Goal: Task Accomplishment & Management: Manage account settings

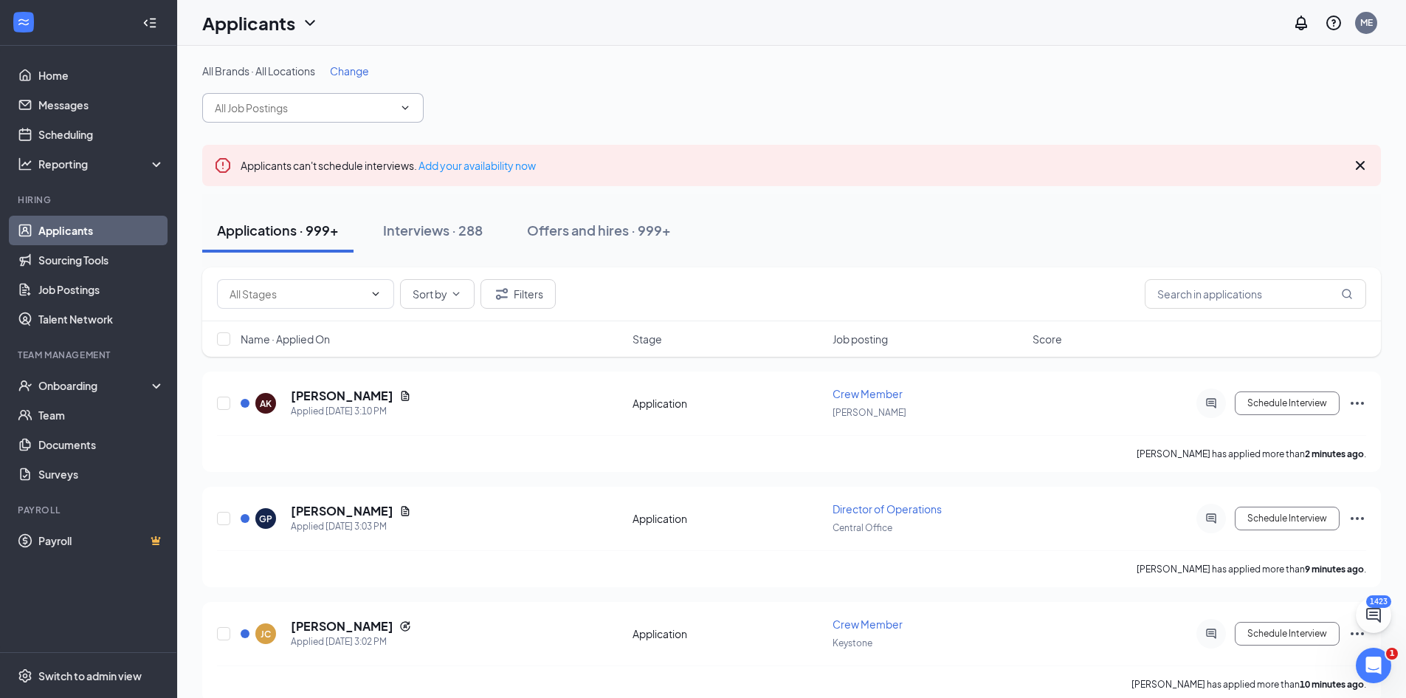
click at [283, 114] on input "text" at bounding box center [304, 108] width 179 height 16
type input "hvac"
click at [286, 135] on div "HVAC Maintenance Technician (Central Office)" at bounding box center [326, 144] width 198 height 32
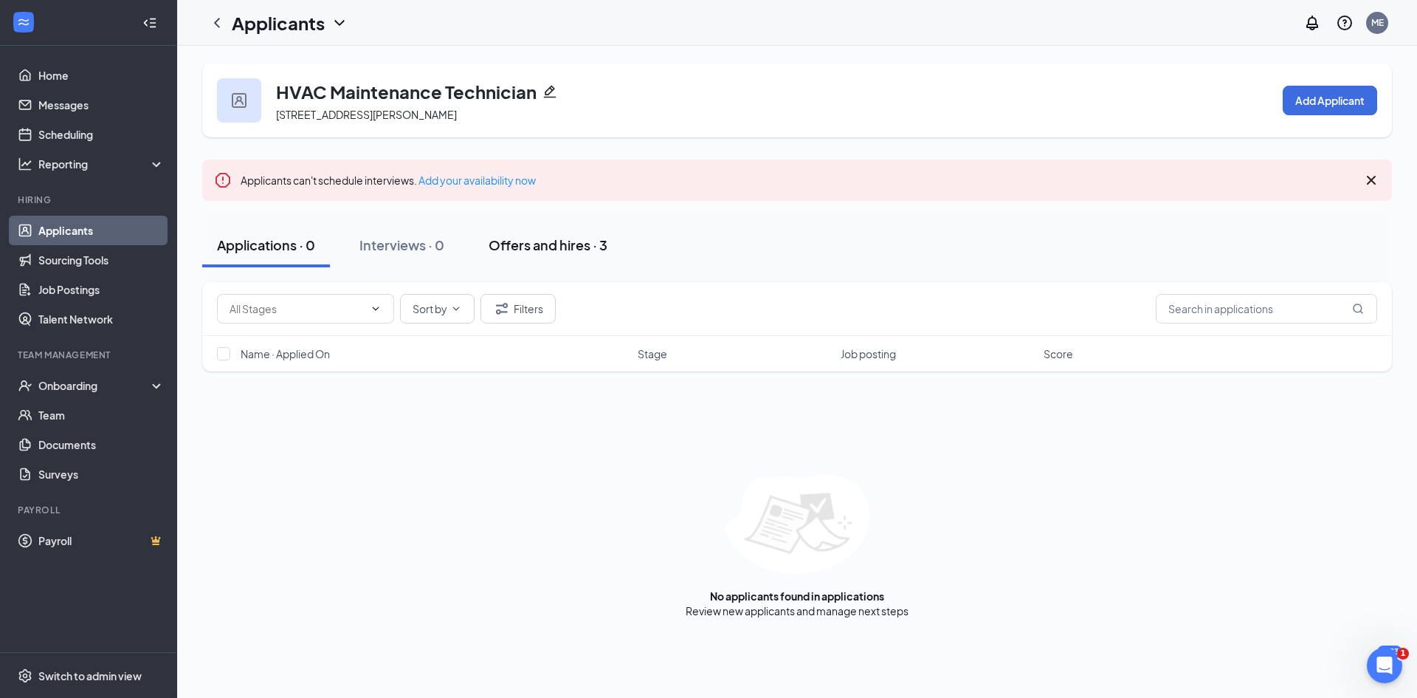
drag, startPoint x: 568, startPoint y: 242, endPoint x: 568, endPoint y: 261, distance: 18.5
click at [568, 241] on div "Offers and hires · 3" at bounding box center [548, 244] width 119 height 18
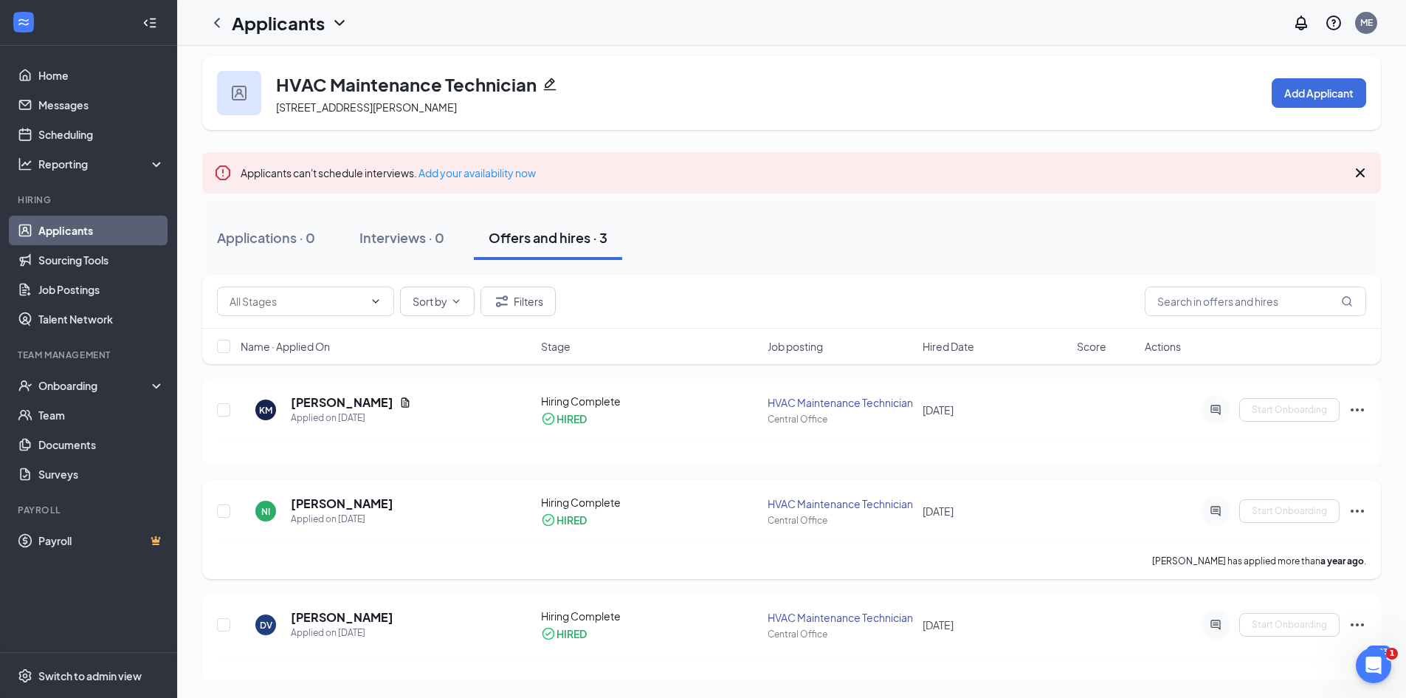
scroll to position [45, 0]
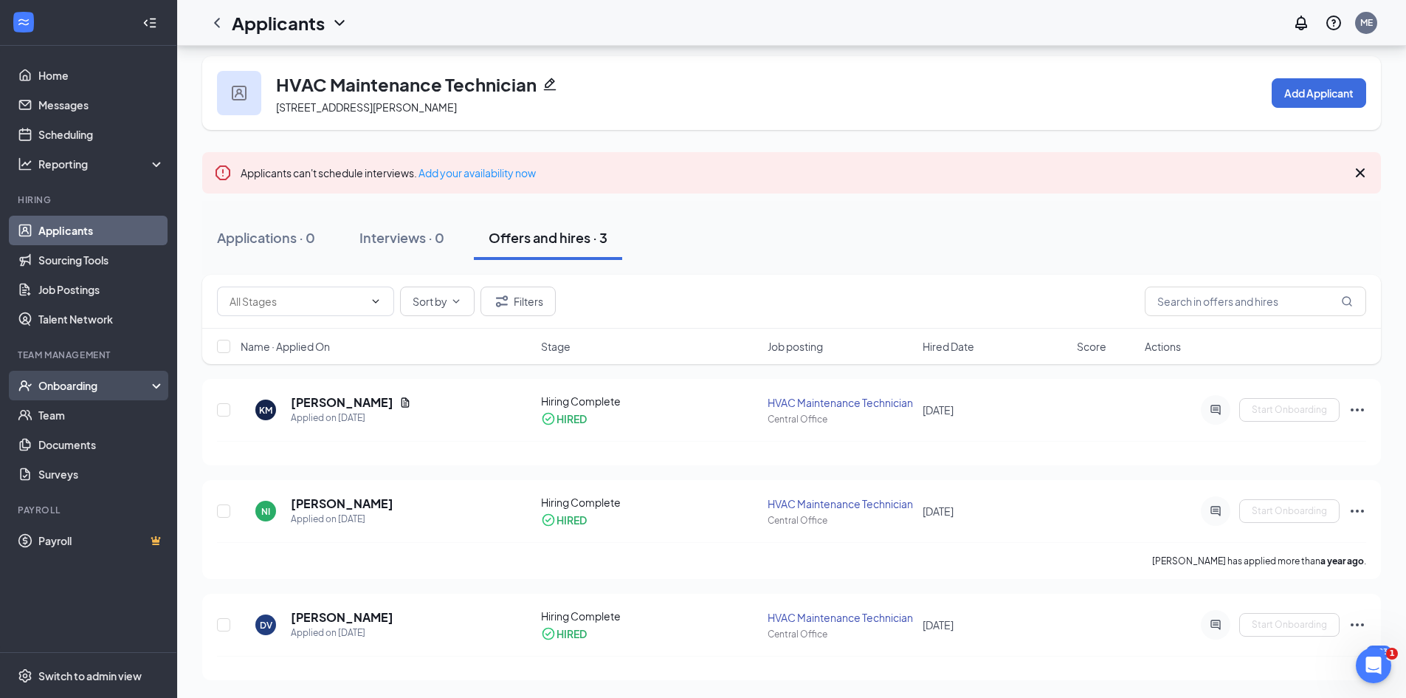
click at [69, 383] on div "Onboarding" at bounding box center [95, 385] width 114 height 15
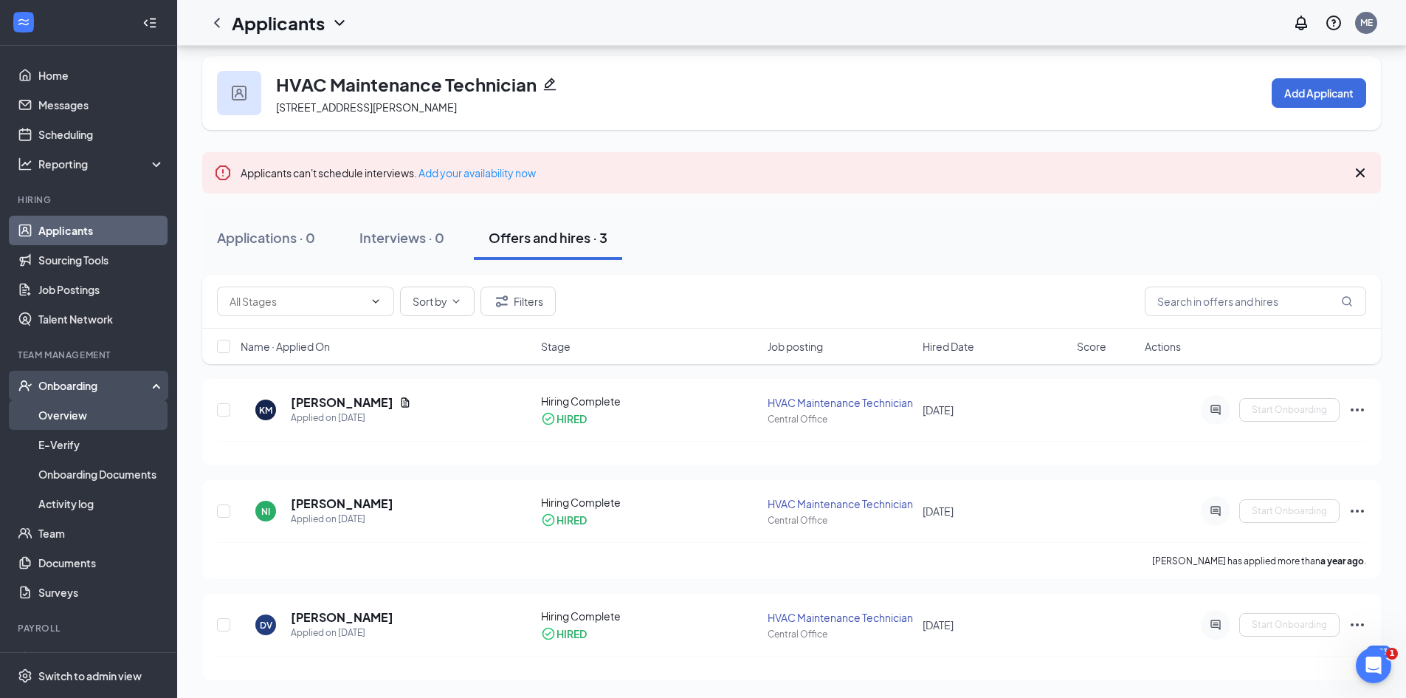
click at [78, 418] on link "Overview" at bounding box center [101, 415] width 126 height 30
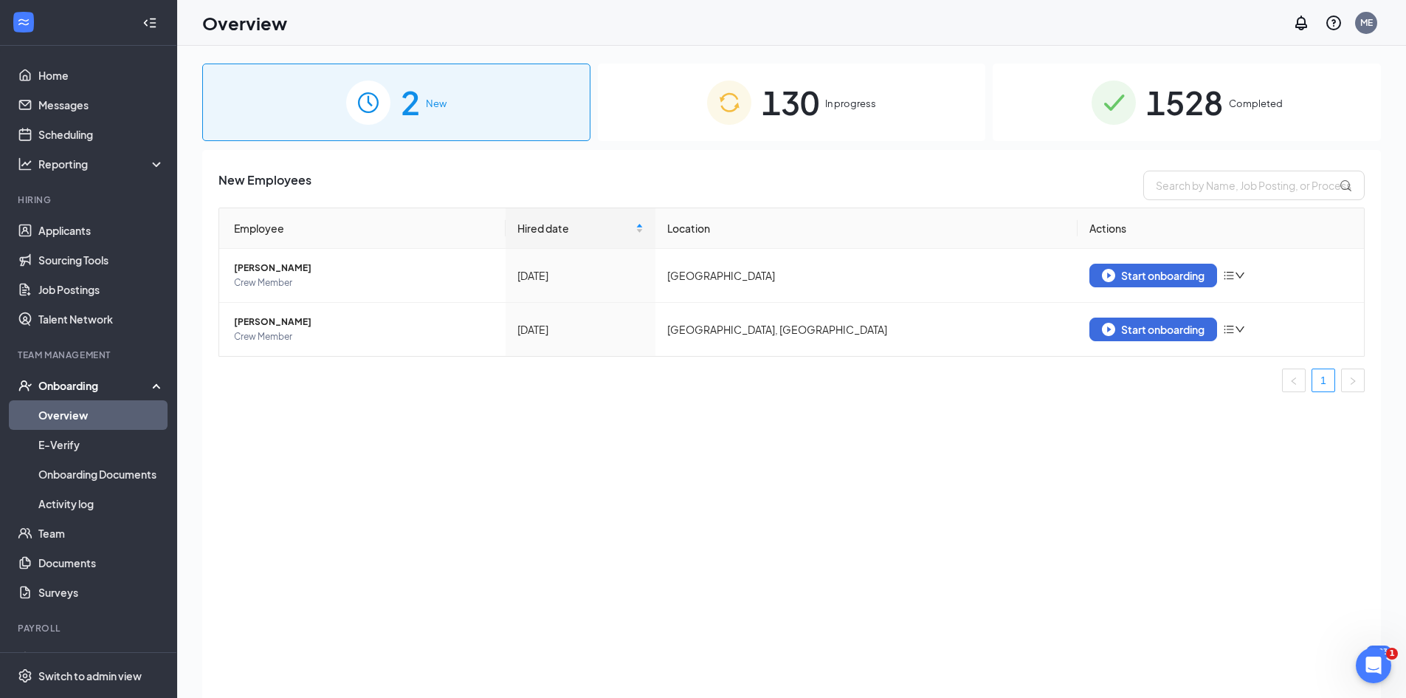
click at [1188, 103] on span "1528" at bounding box center [1184, 102] width 77 height 51
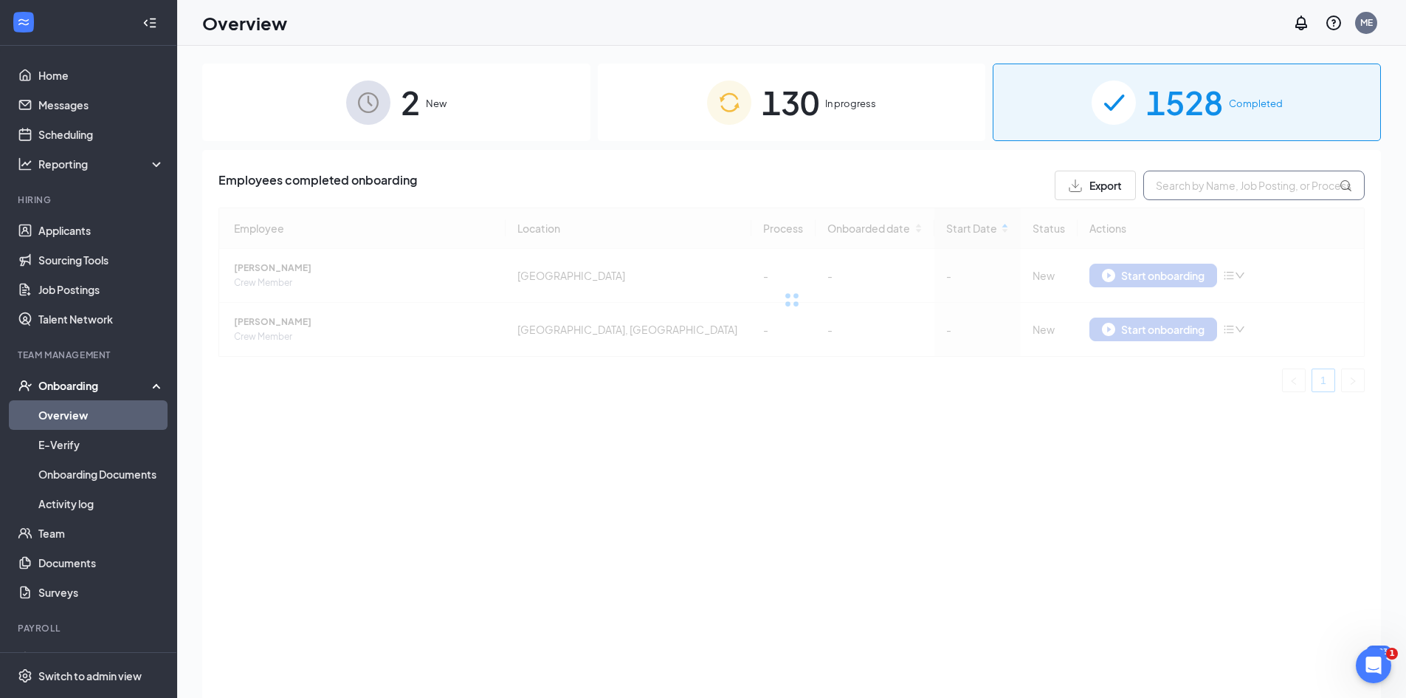
click at [1228, 188] on input "text" at bounding box center [1253, 186] width 221 height 30
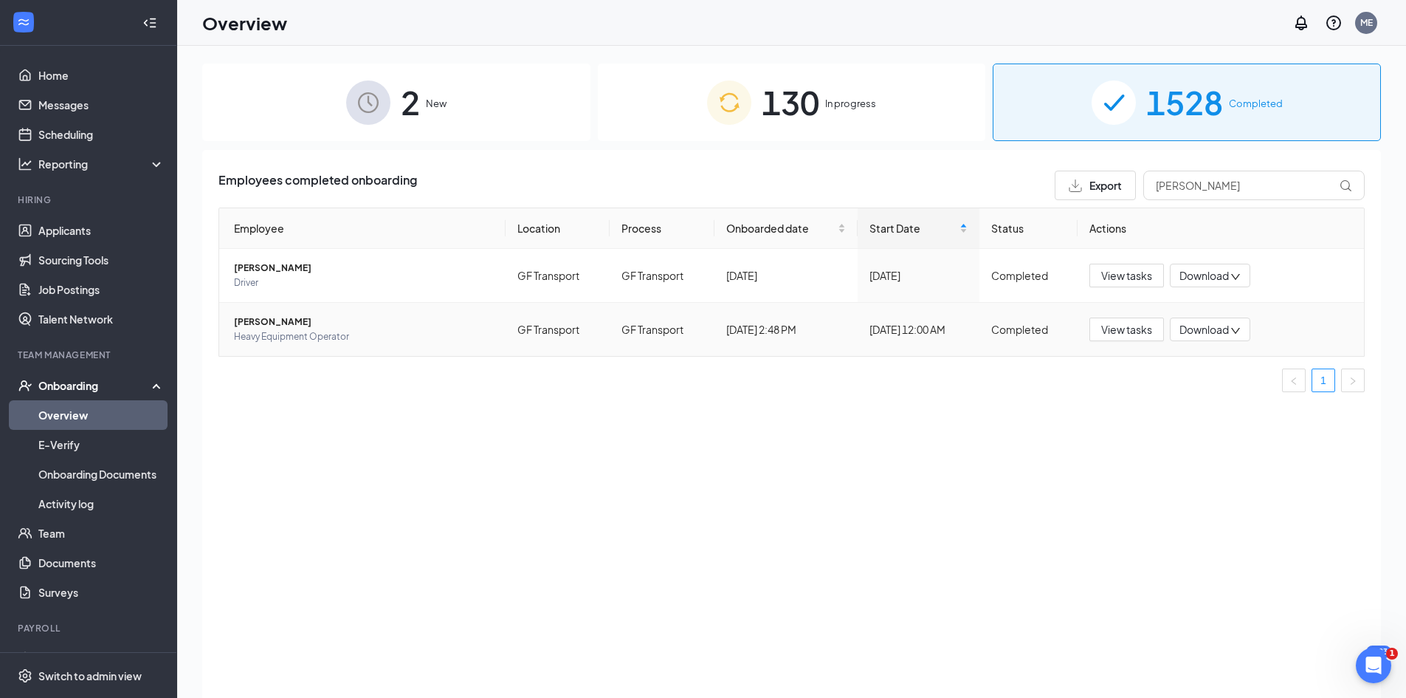
click at [269, 321] on span "[PERSON_NAME]" at bounding box center [364, 321] width 260 height 15
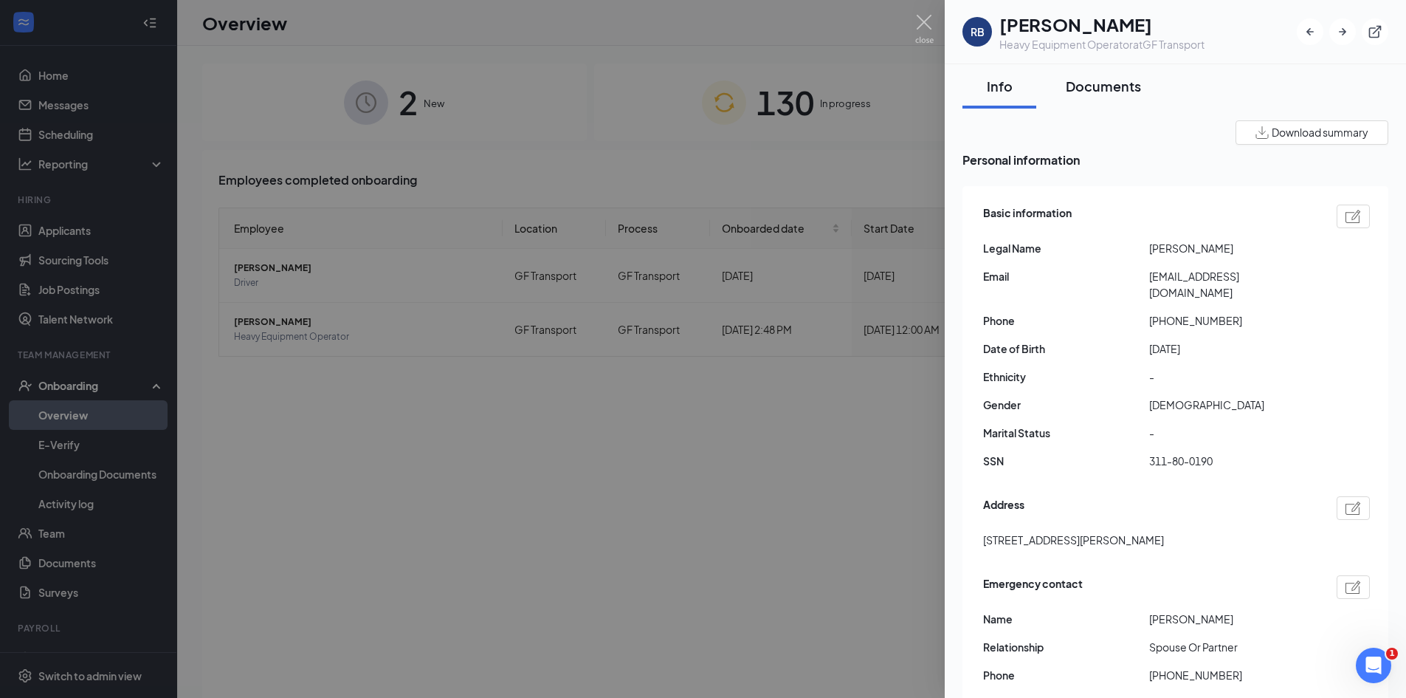
click at [1087, 89] on div "Documents" at bounding box center [1103, 86] width 75 height 18
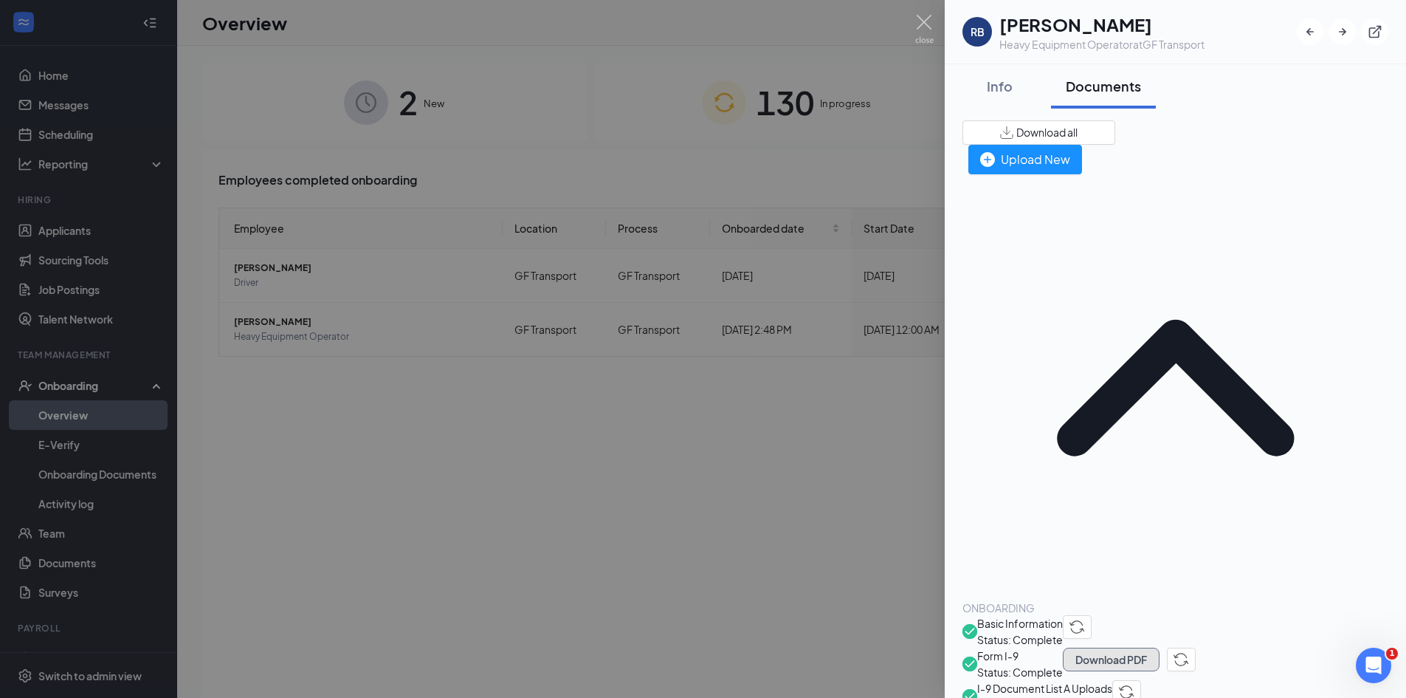
click at [1160, 647] on button "Download PDF" at bounding box center [1111, 659] width 97 height 24
click at [585, 100] on div at bounding box center [703, 349] width 1406 height 698
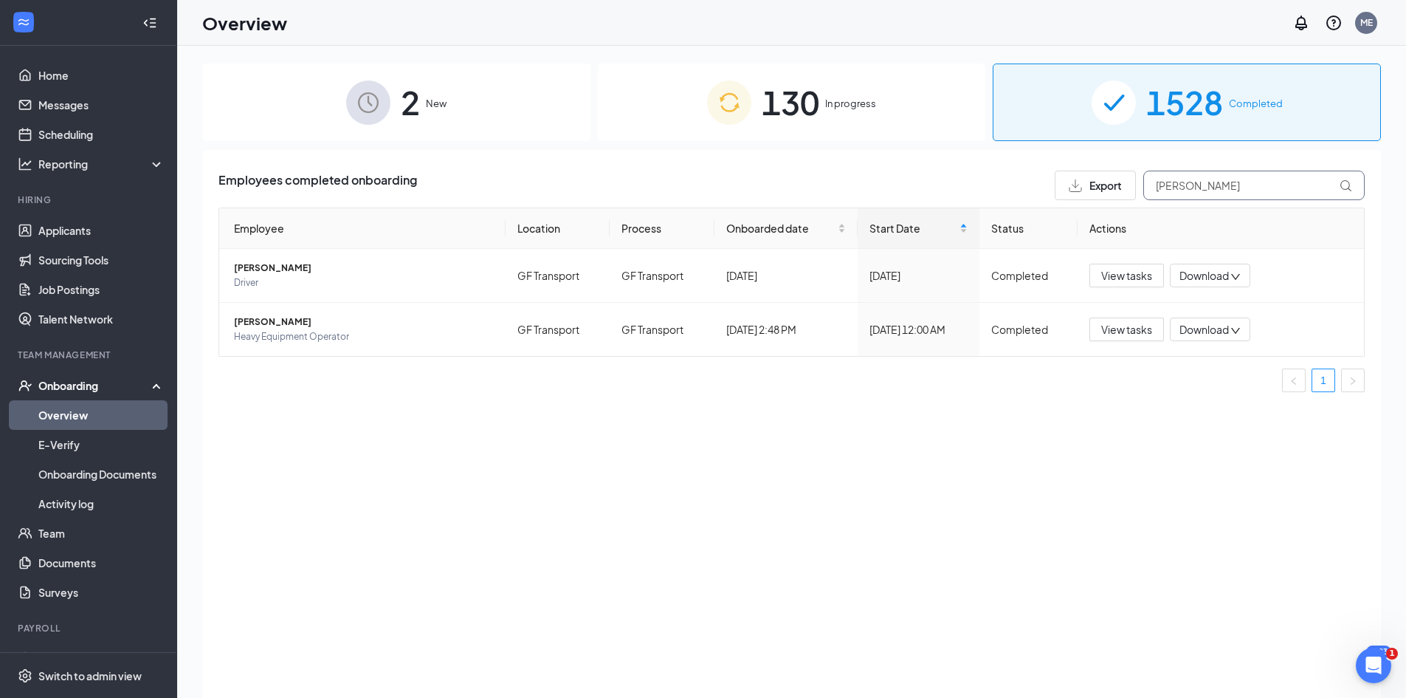
drag, startPoint x: 1201, startPoint y: 188, endPoint x: 857, endPoint y: 179, distance: 344.1
click at [857, 179] on div "Employees completed onboarding Export [PERSON_NAME]" at bounding box center [792, 186] width 1146 height 30
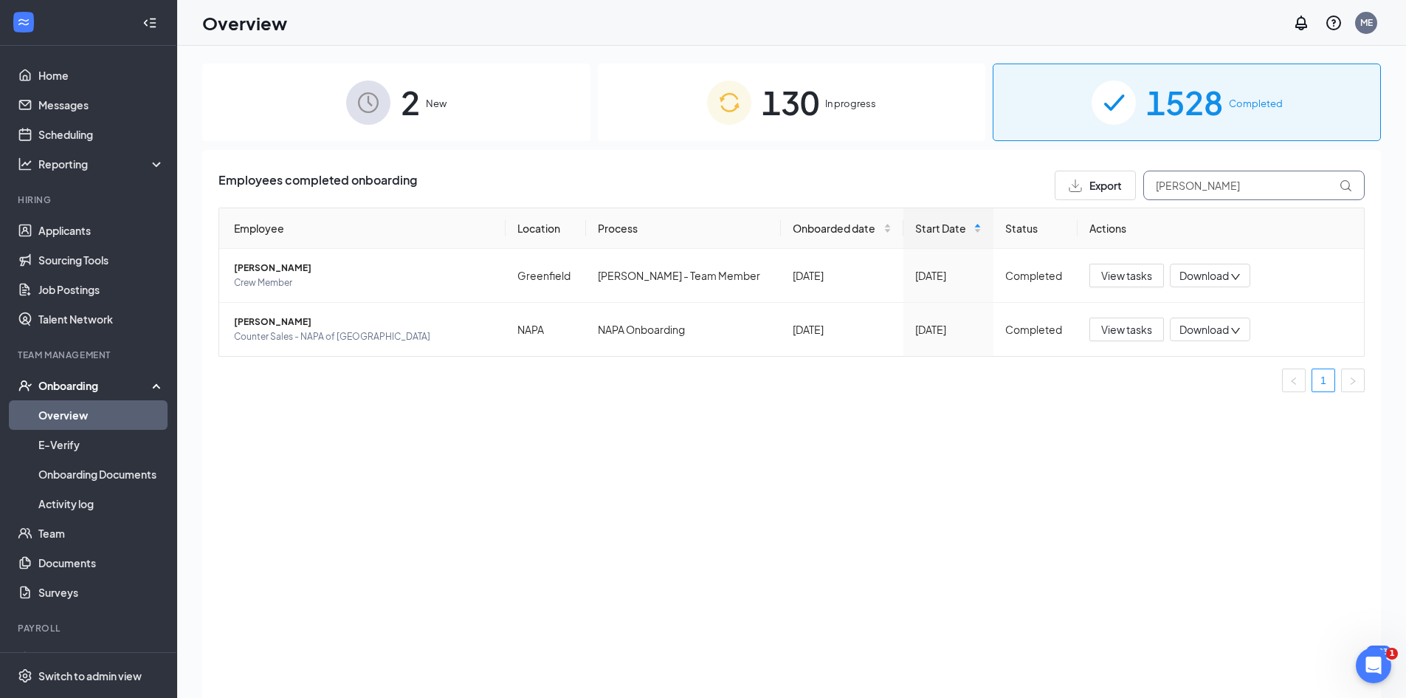
type input "[PERSON_NAME]"
click at [1237, 326] on icon "down" at bounding box center [1236, 331] width 10 height 10
click at [1228, 393] on div "Download files" at bounding box center [1239, 385] width 120 height 18
click at [283, 337] on span "Counter Sales - NAPA of [GEOGRAPHIC_DATA]" at bounding box center [364, 336] width 260 height 15
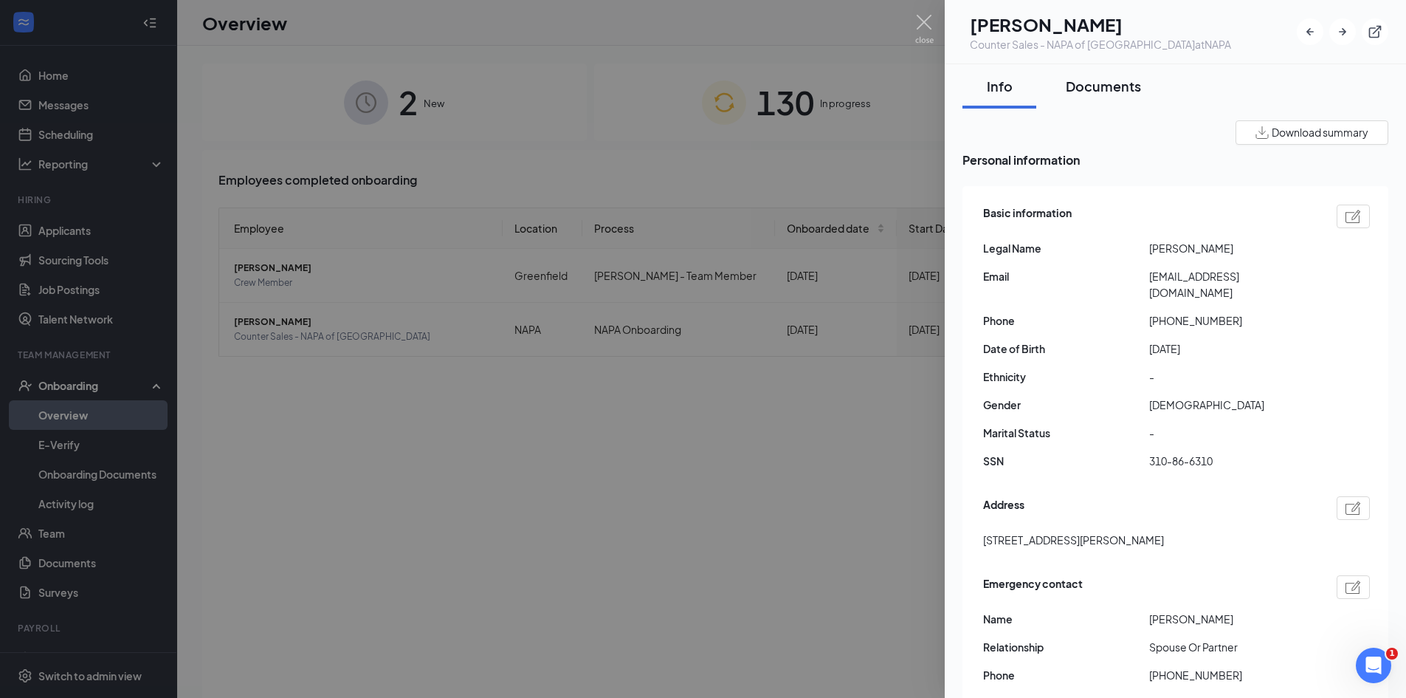
click at [1083, 100] on button "Documents" at bounding box center [1103, 86] width 105 height 44
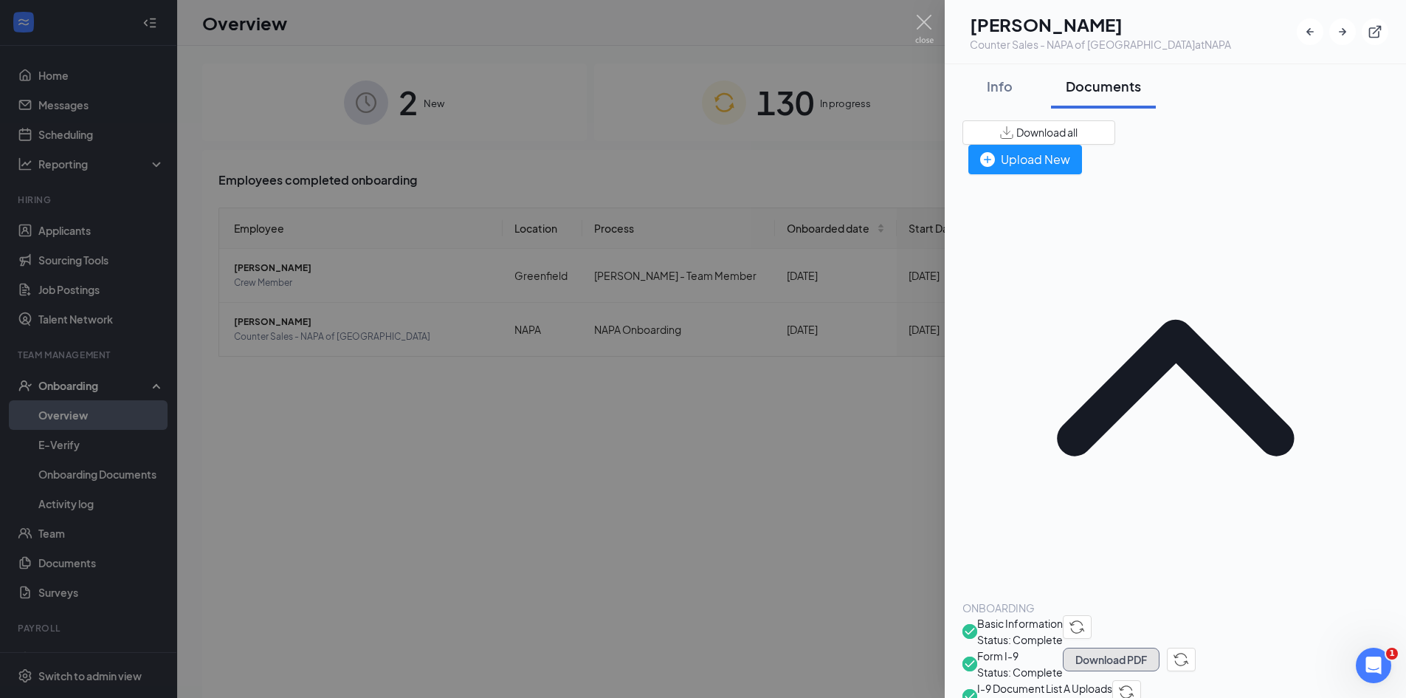
click at [1160, 647] on button "Download PDF" at bounding box center [1111, 659] width 97 height 24
click at [75, 629] on div at bounding box center [703, 349] width 1406 height 698
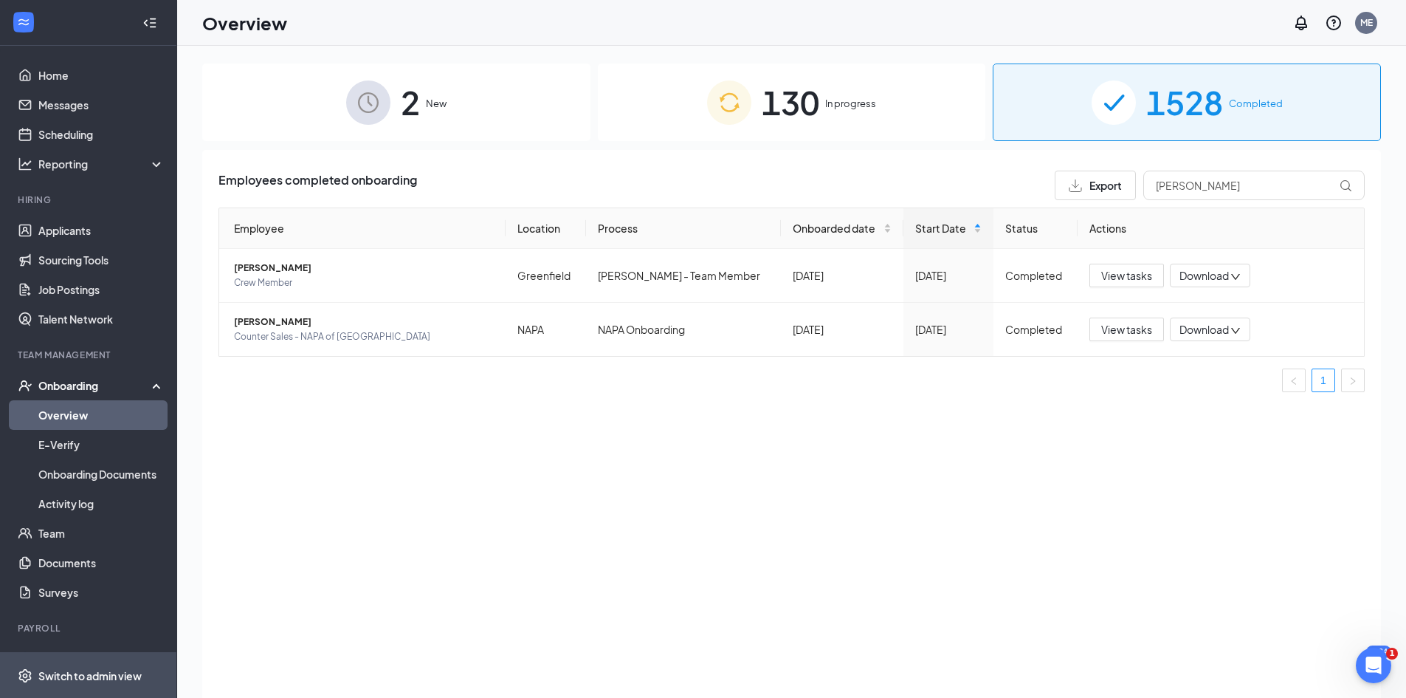
click at [85, 668] on div "Switch to admin view" at bounding box center [89, 675] width 103 height 15
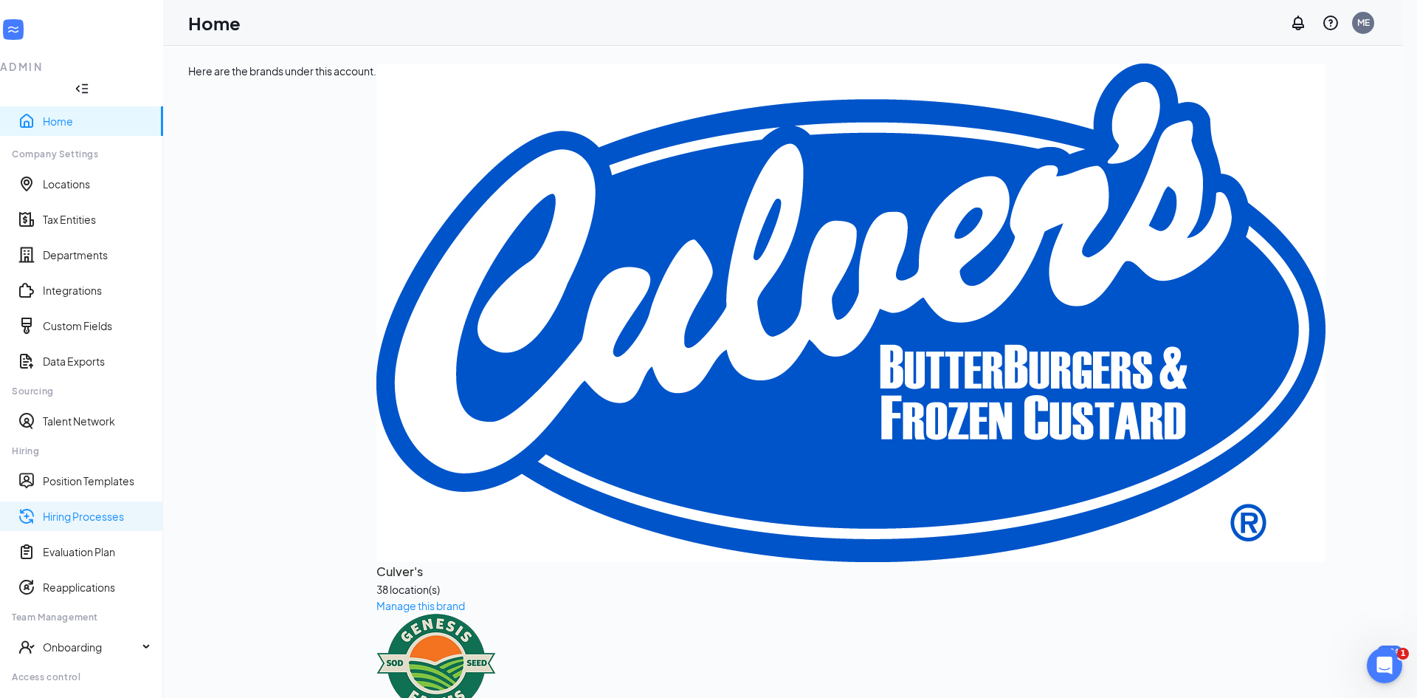
click at [91, 509] on link "Hiring Processes" at bounding box center [97, 516] width 109 height 15
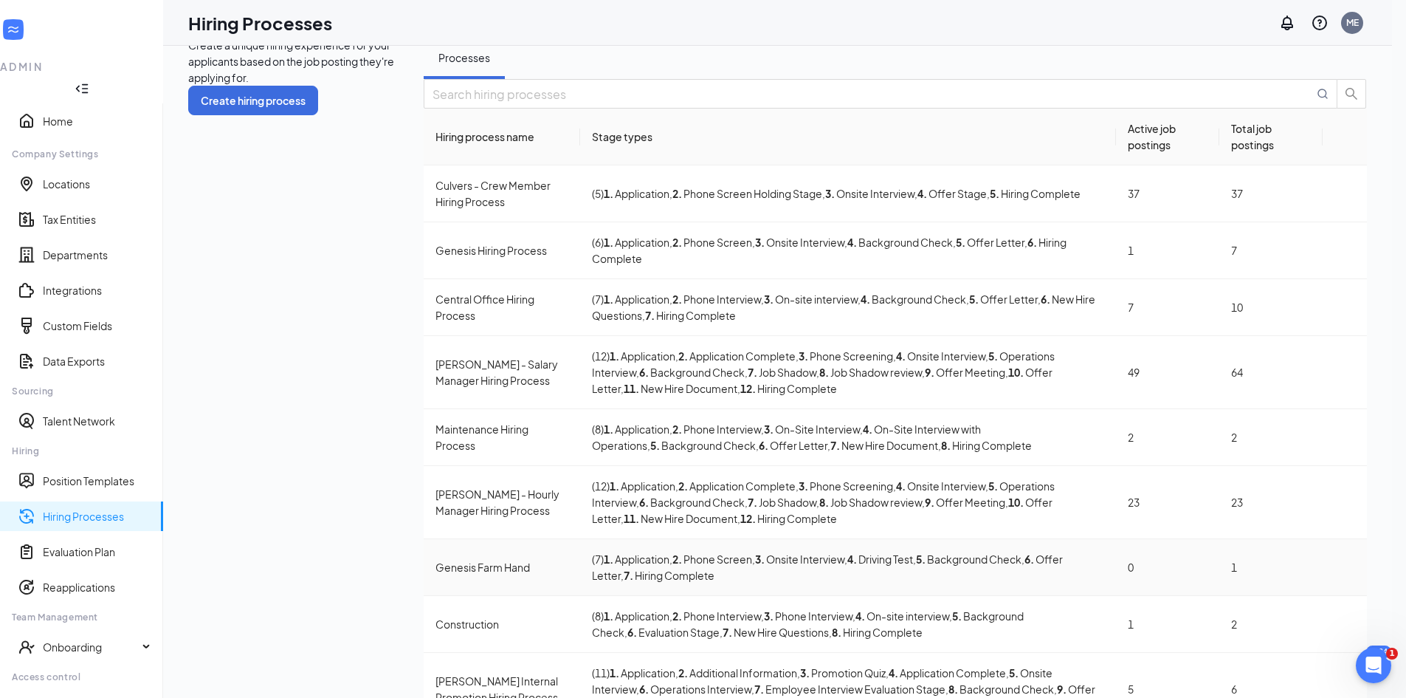
scroll to position [41, 0]
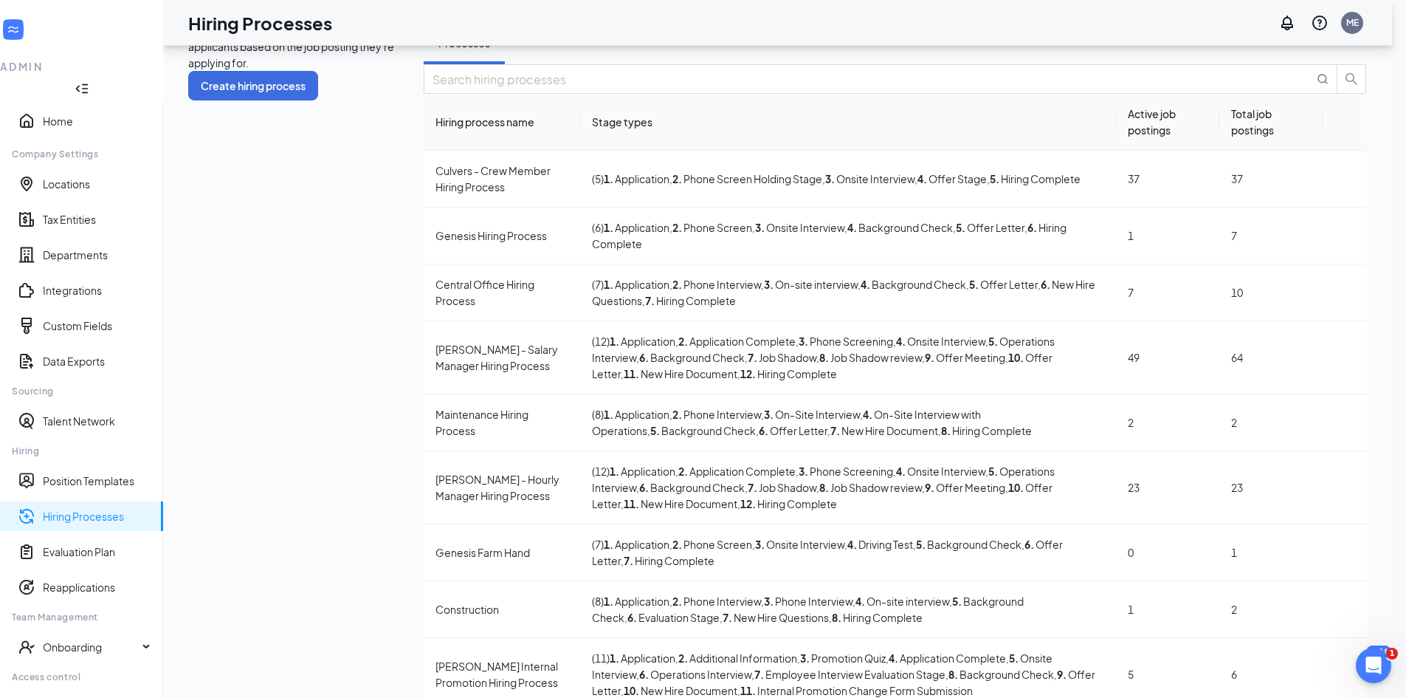
click at [1327, 670] on div "Hiring process name Stage types Active job postings Total job postings Culvers …" at bounding box center [895, 427] width 943 height 727
drag, startPoint x: 1327, startPoint y: 655, endPoint x: 1334, endPoint y: 675, distance: 21.7
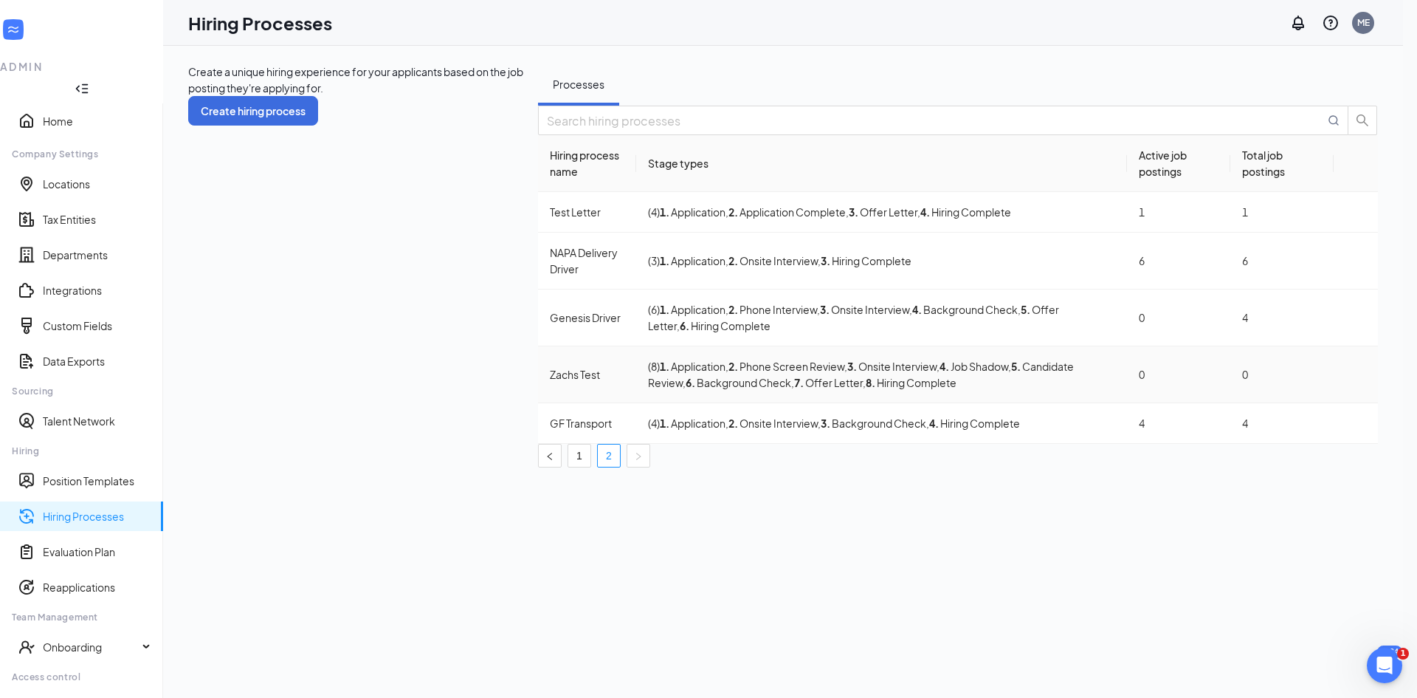
click at [1356, 374] on icon "Ellipses" at bounding box center [1356, 374] width 0 height 0
click at [1246, 460] on span "Delete" at bounding box center [1237, 453] width 33 height 13
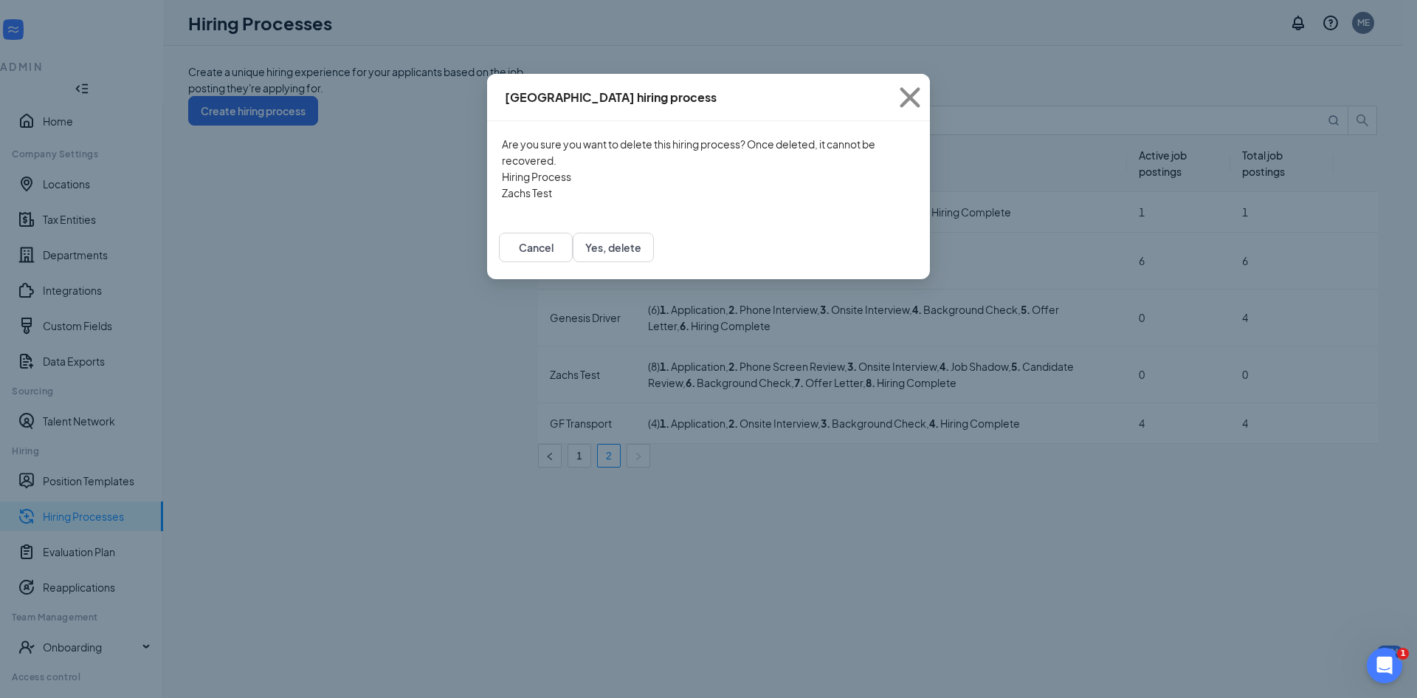
click at [883, 279] on div "Cancel Yes, delete" at bounding box center [708, 247] width 443 height 63
click at [654, 262] on button "Yes, delete" at bounding box center [613, 248] width 81 height 30
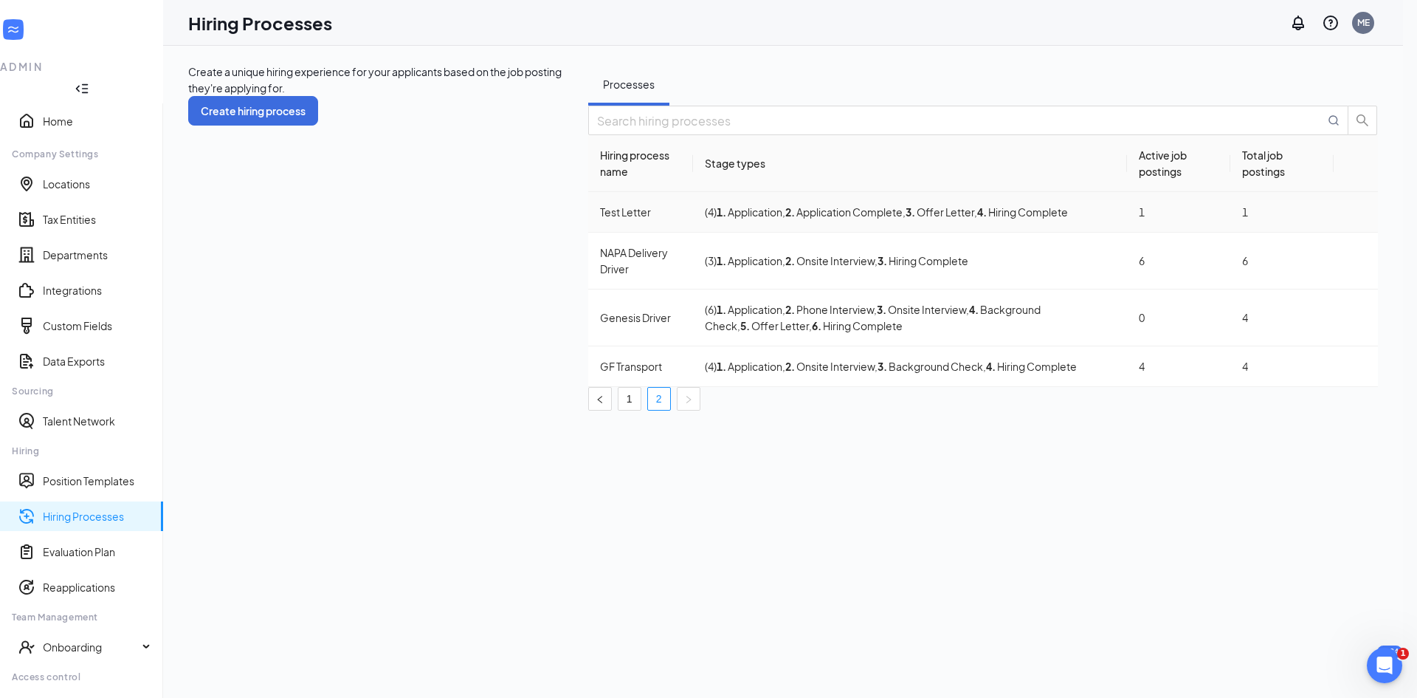
click at [1242, 220] on div "1" at bounding box center [1282, 212] width 80 height 16
click at [1356, 212] on icon "Ellipses" at bounding box center [1356, 212] width 0 height 0
click at [1274, 365] on li "Delete" at bounding box center [1287, 354] width 151 height 24
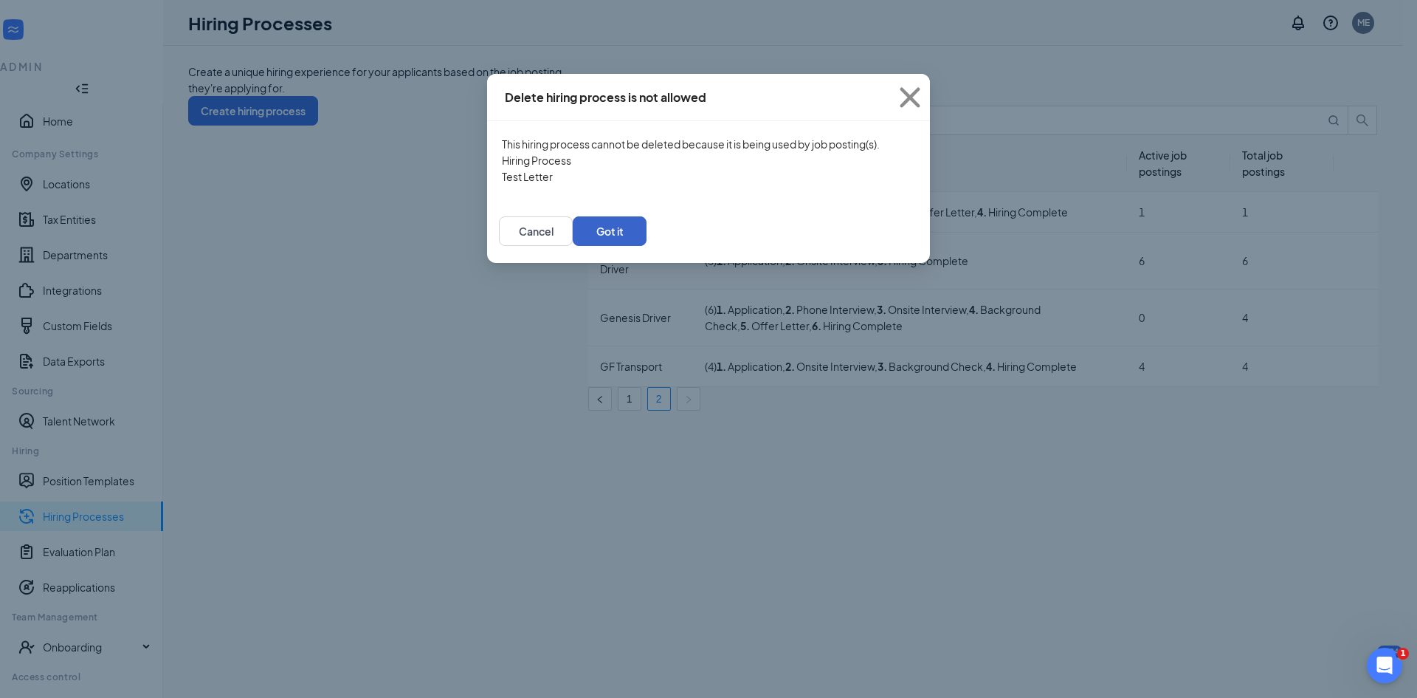
click at [647, 246] on button "Got it" at bounding box center [610, 231] width 74 height 30
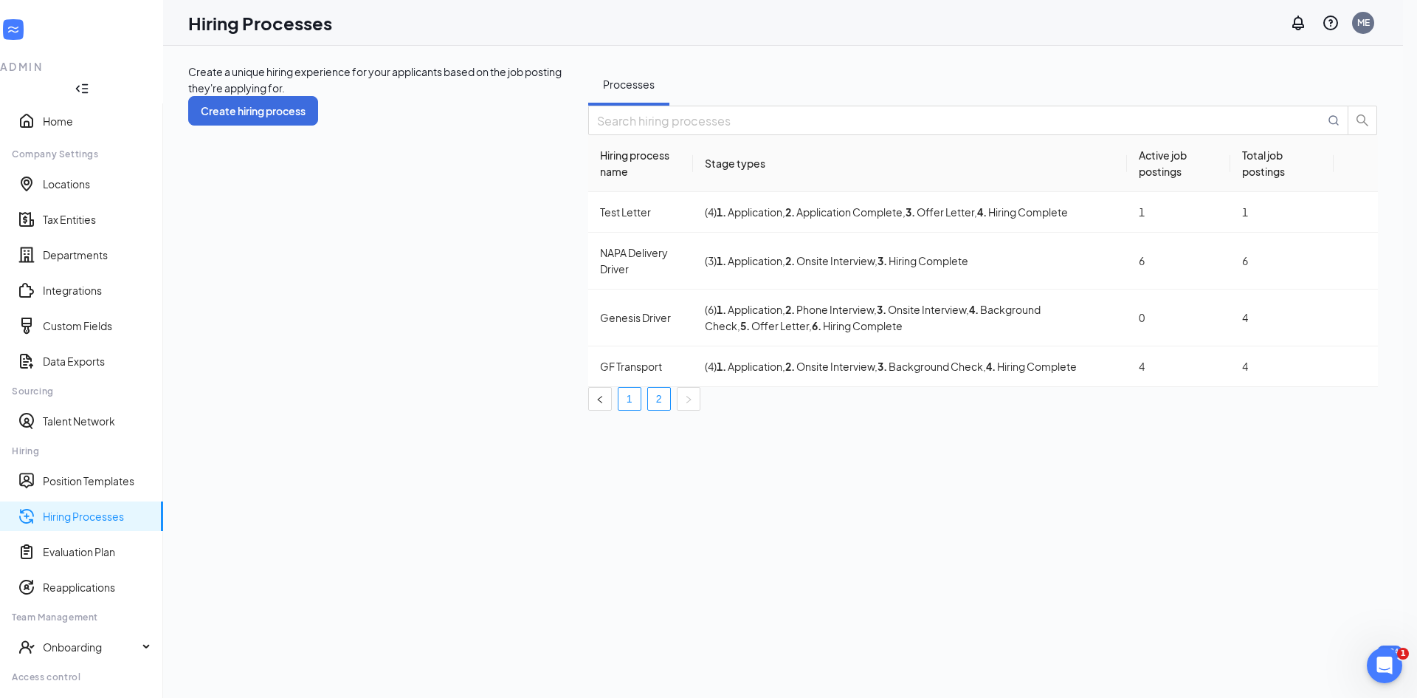
click at [641, 399] on link "1" at bounding box center [630, 399] width 22 height 22
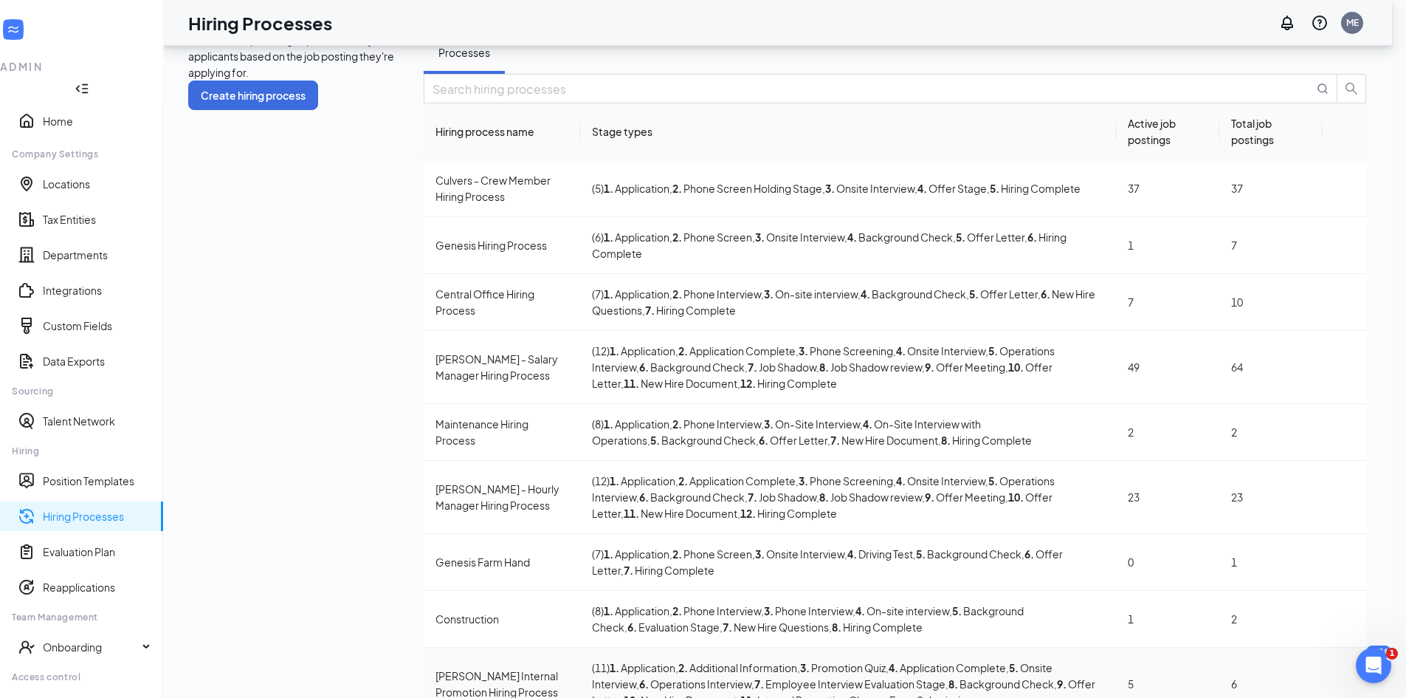
scroll to position [41, 0]
